Goal: Check status: Check status

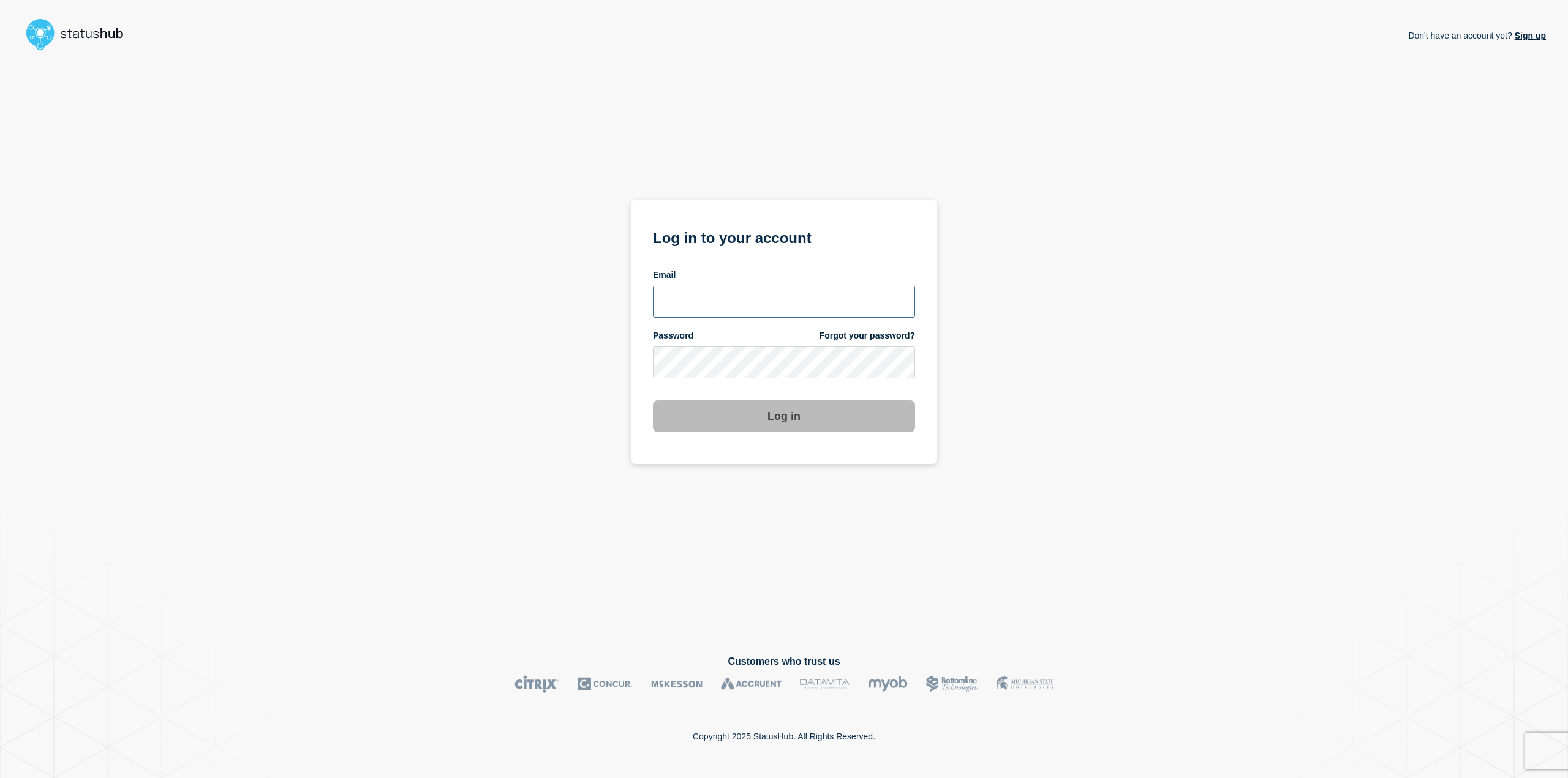
type input "hanna.vajda@ist.com"
click at [673, 416] on button "Log in" at bounding box center [783, 416] width 262 height 32
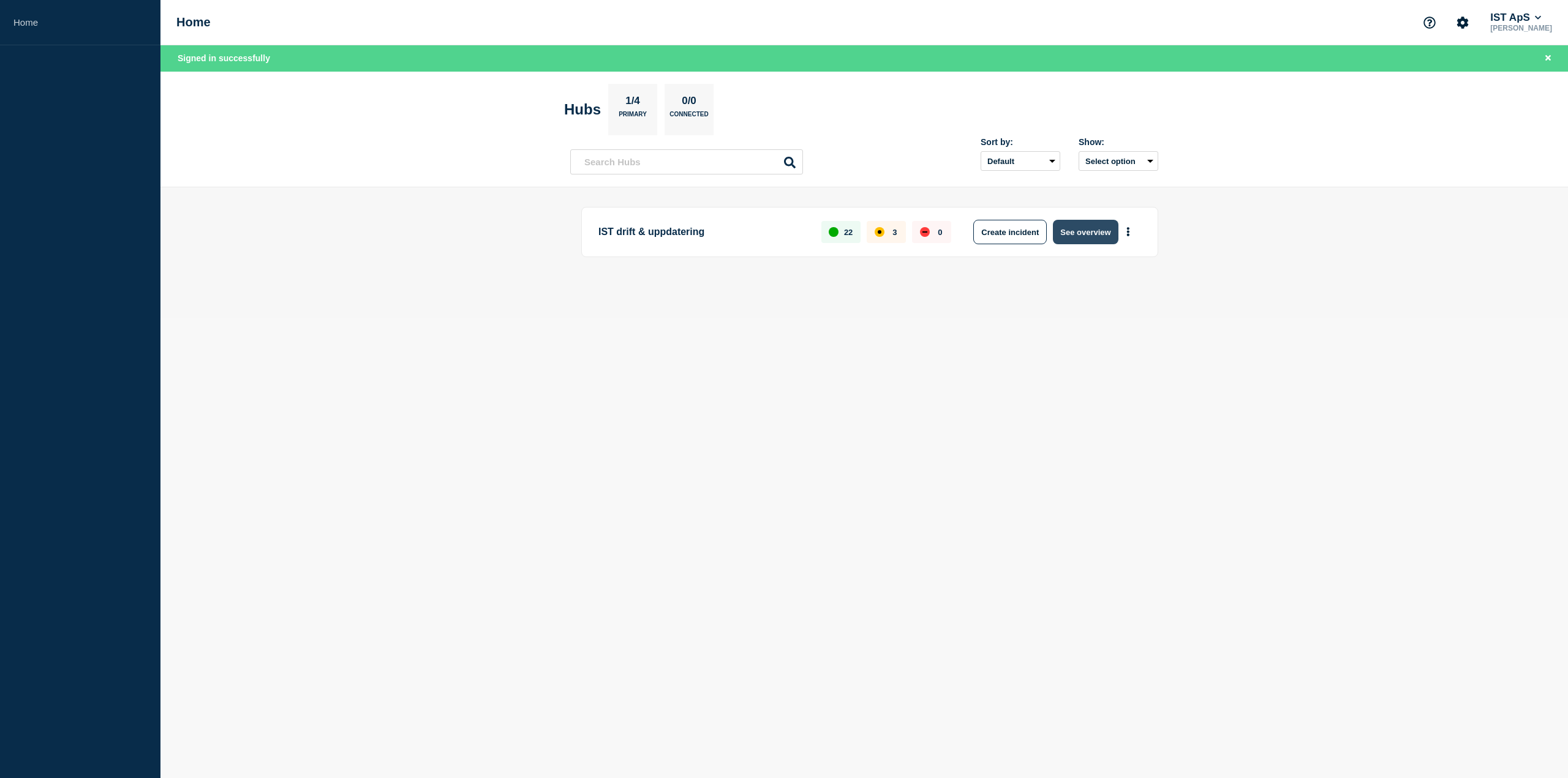
click at [1062, 226] on button "See overview" at bounding box center [1085, 232] width 65 height 24
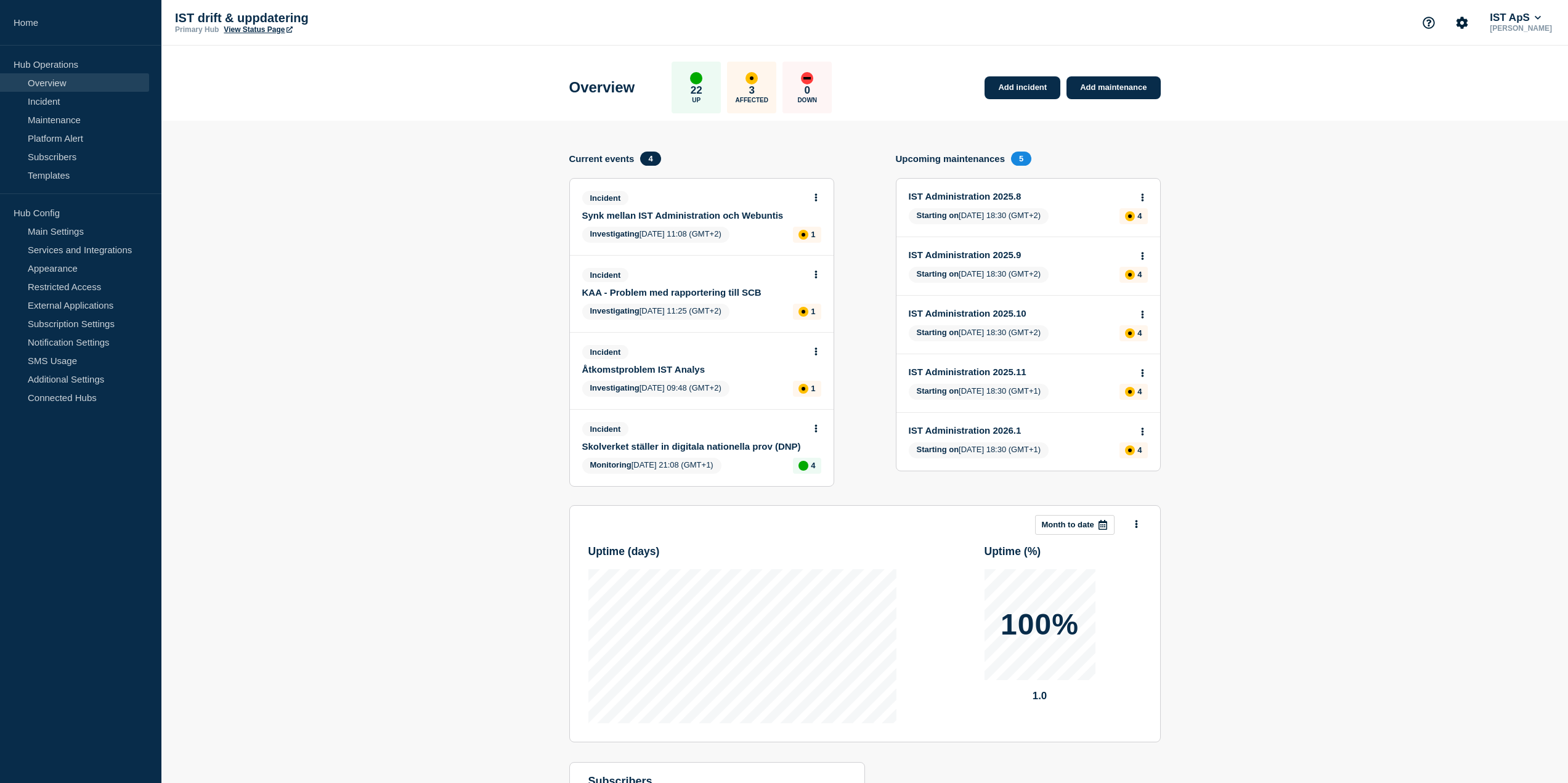
click at [815, 195] on icon at bounding box center [817, 197] width 3 height 8
click at [814, 226] on link "View incident" at bounding box center [811, 228] width 51 height 10
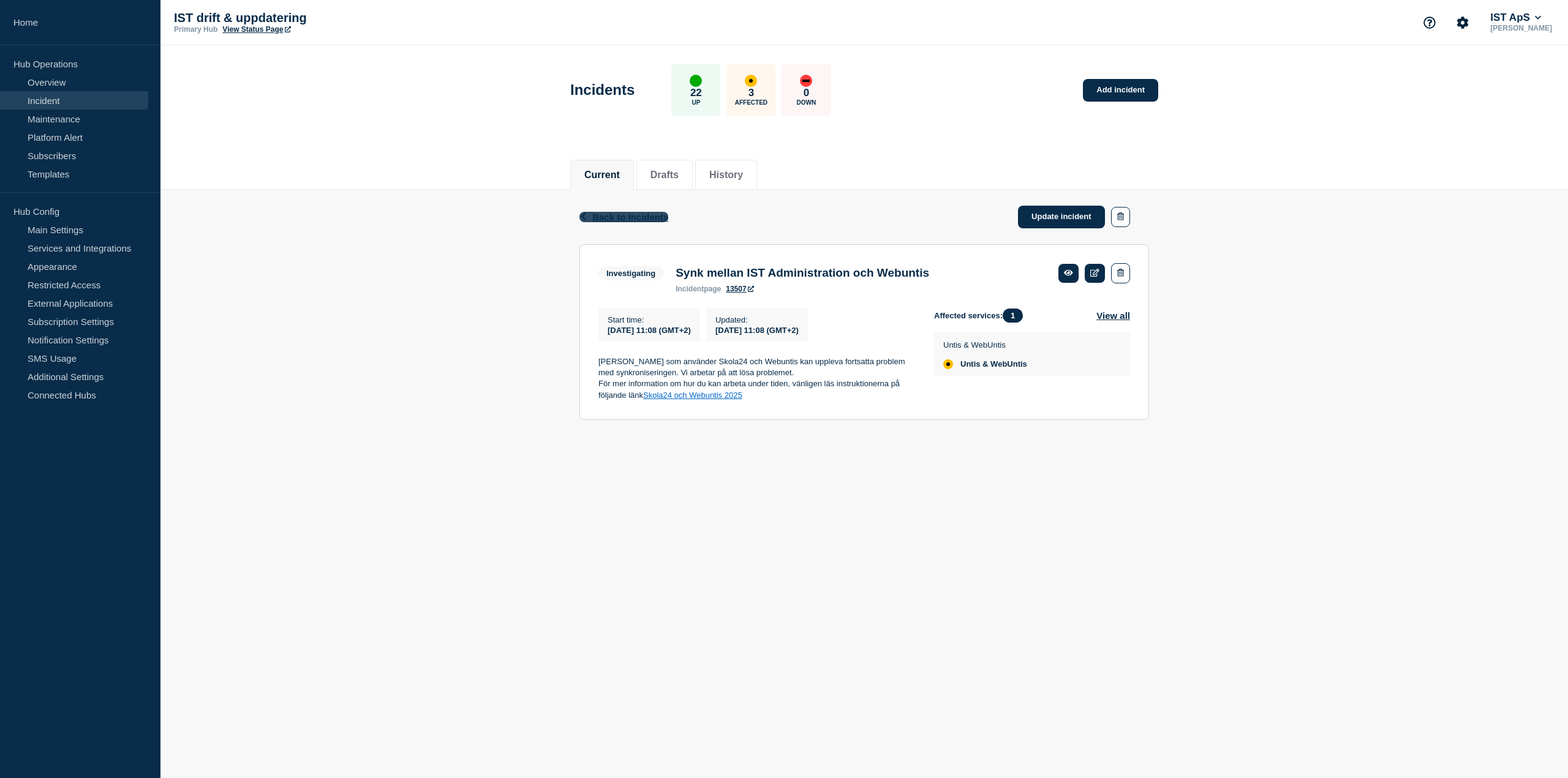
click at [629, 216] on span "Back to Incidents" at bounding box center [630, 216] width 76 height 11
